Goal: Complete application form

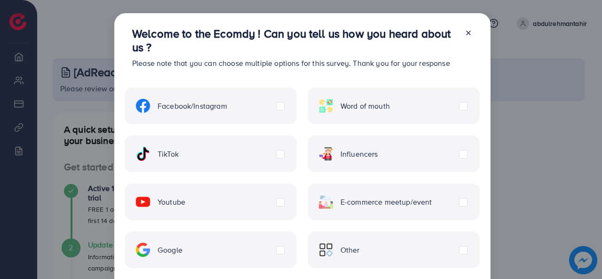
click at [263, 106] on div "Facebook/Instagram" at bounding box center [211, 105] width 172 height 37
click at [227, 110] on label "Facebook/Instagram" at bounding box center [181, 106] width 91 height 14
click at [277, 160] on div "TikTok" at bounding box center [211, 153] width 172 height 37
click at [179, 154] on label "TikTok" at bounding box center [157, 154] width 43 height 14
click at [185, 205] on label "Youtube" at bounding box center [160, 202] width 49 height 14
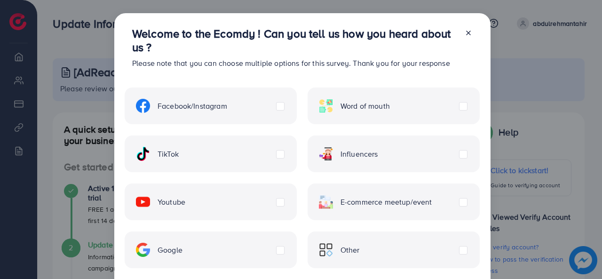
click at [276, 254] on div "Google" at bounding box center [211, 249] width 172 height 37
drag, startPoint x: 483, startPoint y: 54, endPoint x: 105, endPoint y: 131, distance: 386.1
click at [103, 124] on div "Welcome to the Ecomdy ! Can you tell us how you heard about us ? Please note th…" at bounding box center [301, 139] width 602 height 279
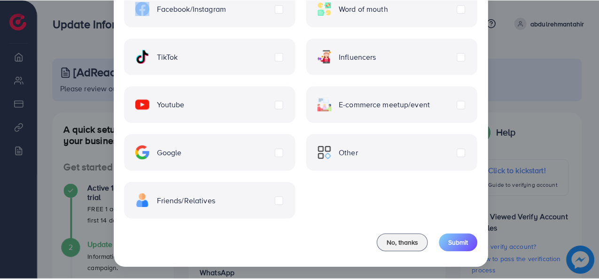
scroll to position [98, 0]
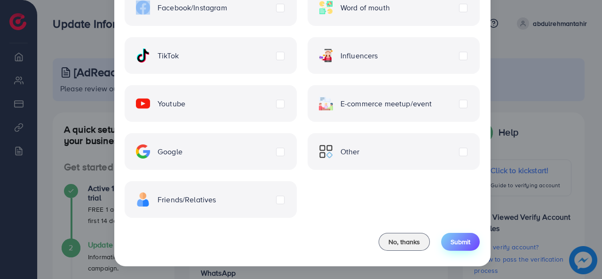
click at [455, 247] on button "Submit" at bounding box center [460, 242] width 39 height 18
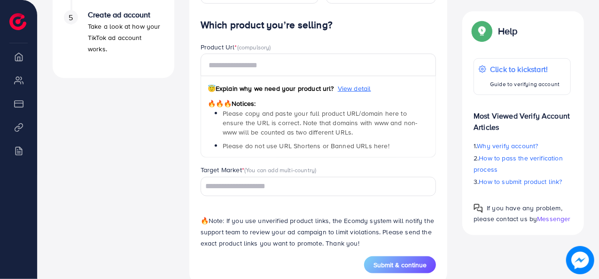
scroll to position [442, 0]
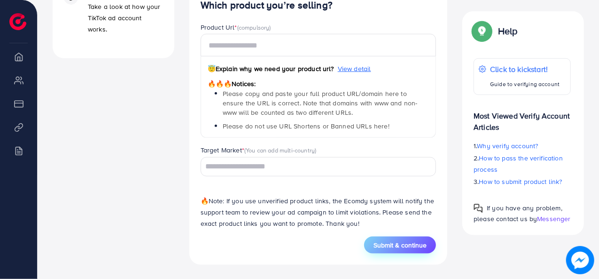
click at [434, 242] on button "Submit & continue" at bounding box center [400, 244] width 72 height 17
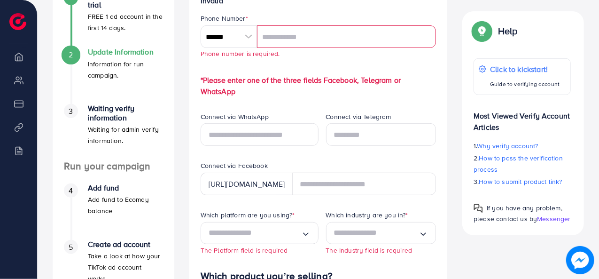
scroll to position [176, 0]
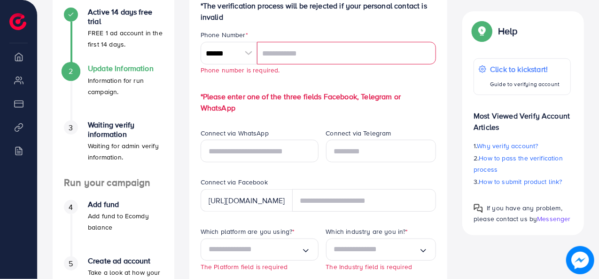
click at [248, 58] on div at bounding box center [249, 53] width 16 height 23
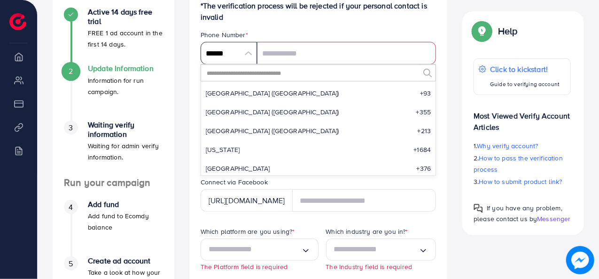
scroll to position [4364, 0]
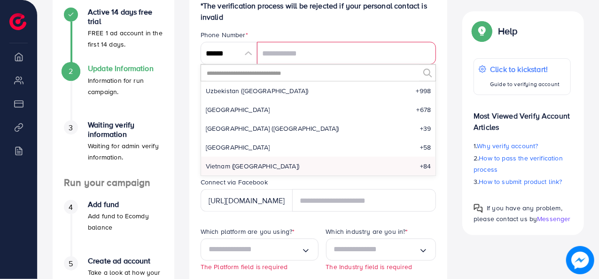
click at [414, 72] on input "text" at bounding box center [313, 73] width 214 height 16
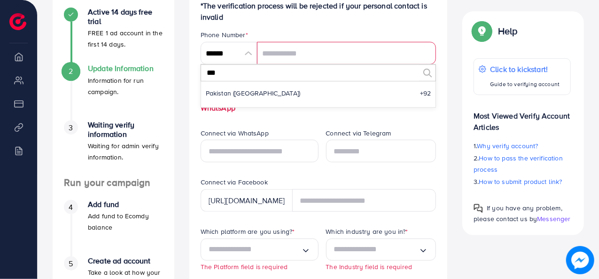
scroll to position [0, 0]
type input "***"
click at [415, 90] on li "Pakistan (‫[GEOGRAPHIC_DATA]‬‎) +92" at bounding box center [318, 93] width 235 height 19
type input "******"
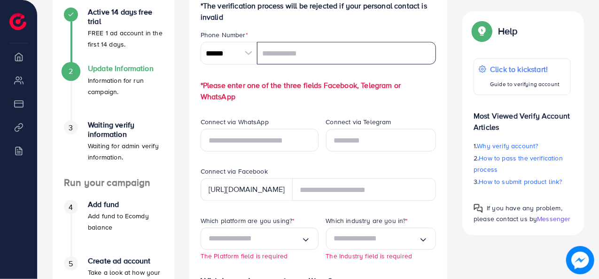
click at [342, 53] on input "tel" at bounding box center [347, 53] width 180 height 23
type input "**********"
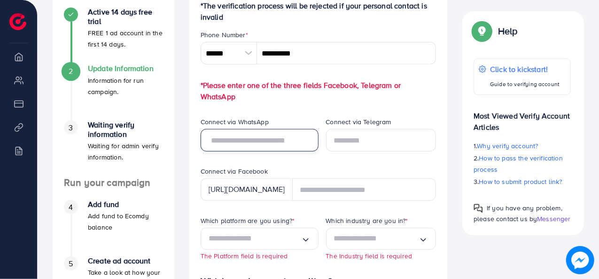
click at [296, 136] on input "text" at bounding box center [260, 140] width 118 height 23
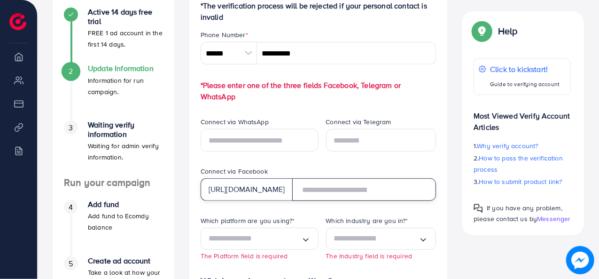
click at [352, 195] on input "text" at bounding box center [364, 189] width 144 height 23
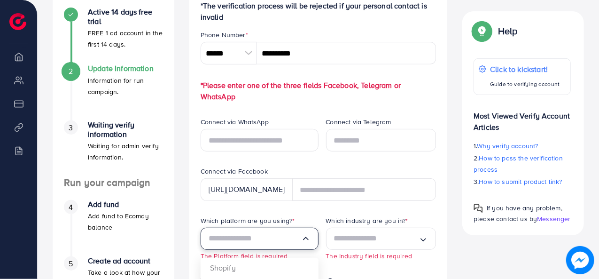
click at [304, 241] on icon "Search for option" at bounding box center [305, 238] width 9 height 9
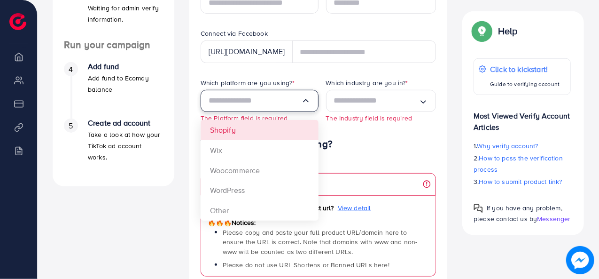
scroll to position [315, 0]
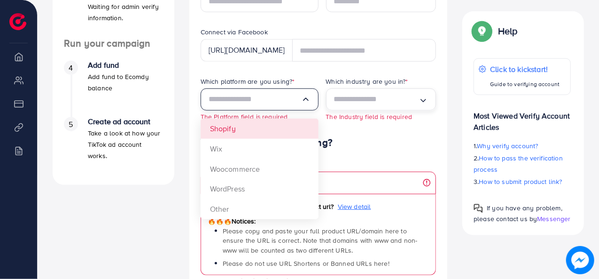
click at [425, 98] on icon "Search for option" at bounding box center [423, 100] width 9 height 9
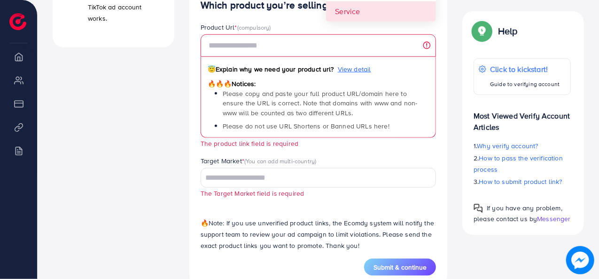
scroll to position [475, 0]
